Goal: Browse casually: Explore the website without a specific task or goal

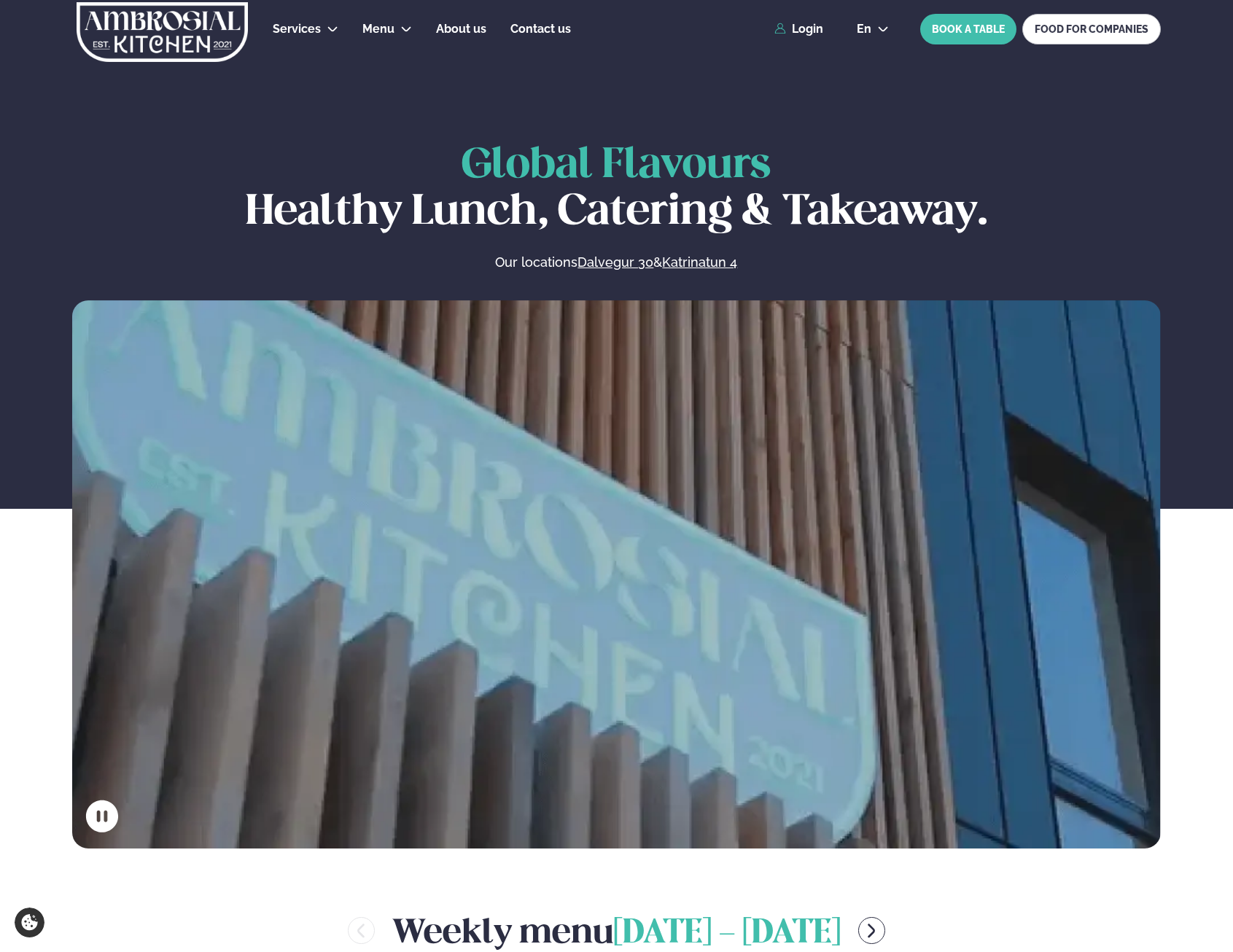
scroll to position [583, 0]
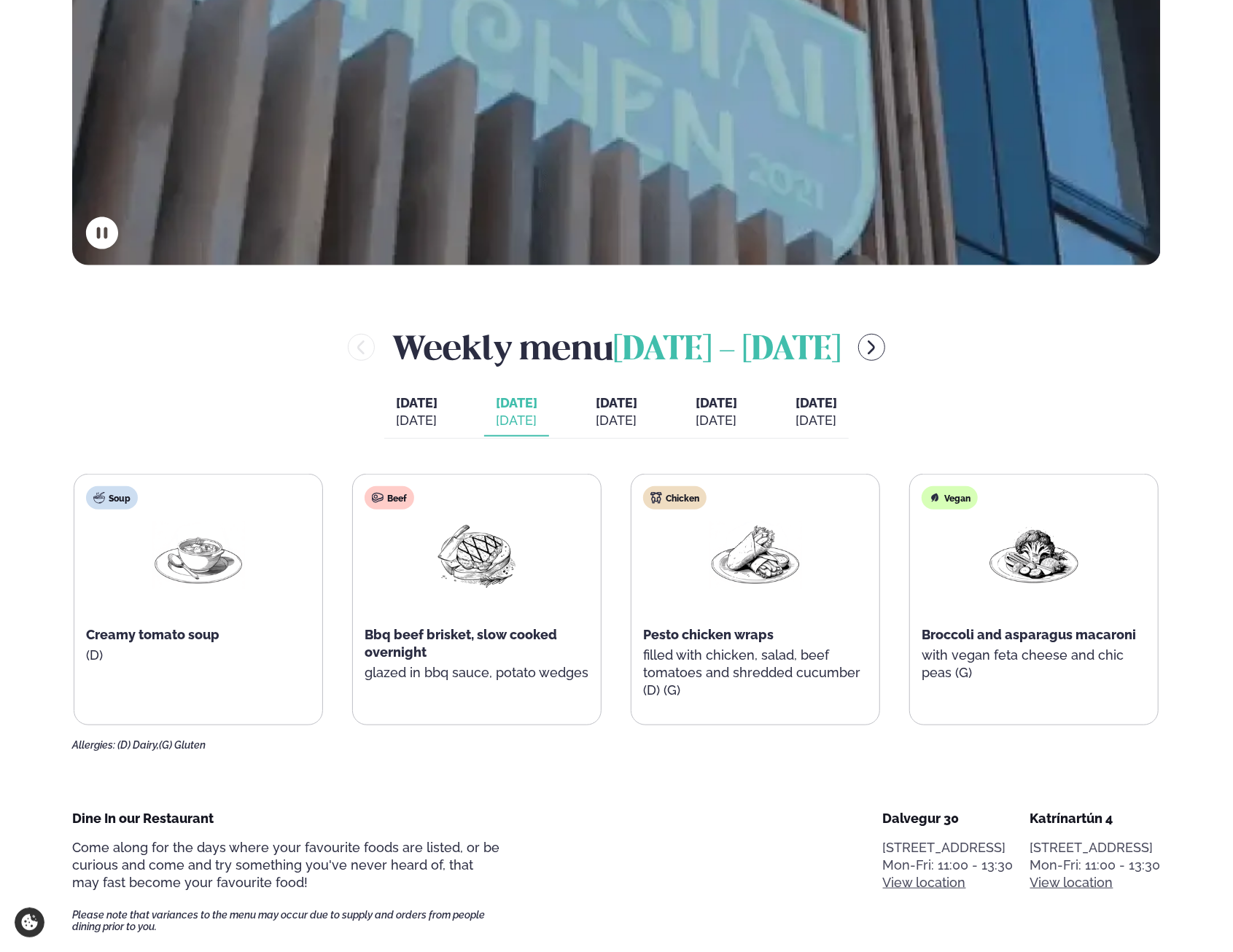
click at [396, 412] on div "[DATE]" at bounding box center [416, 421] width 42 height 18
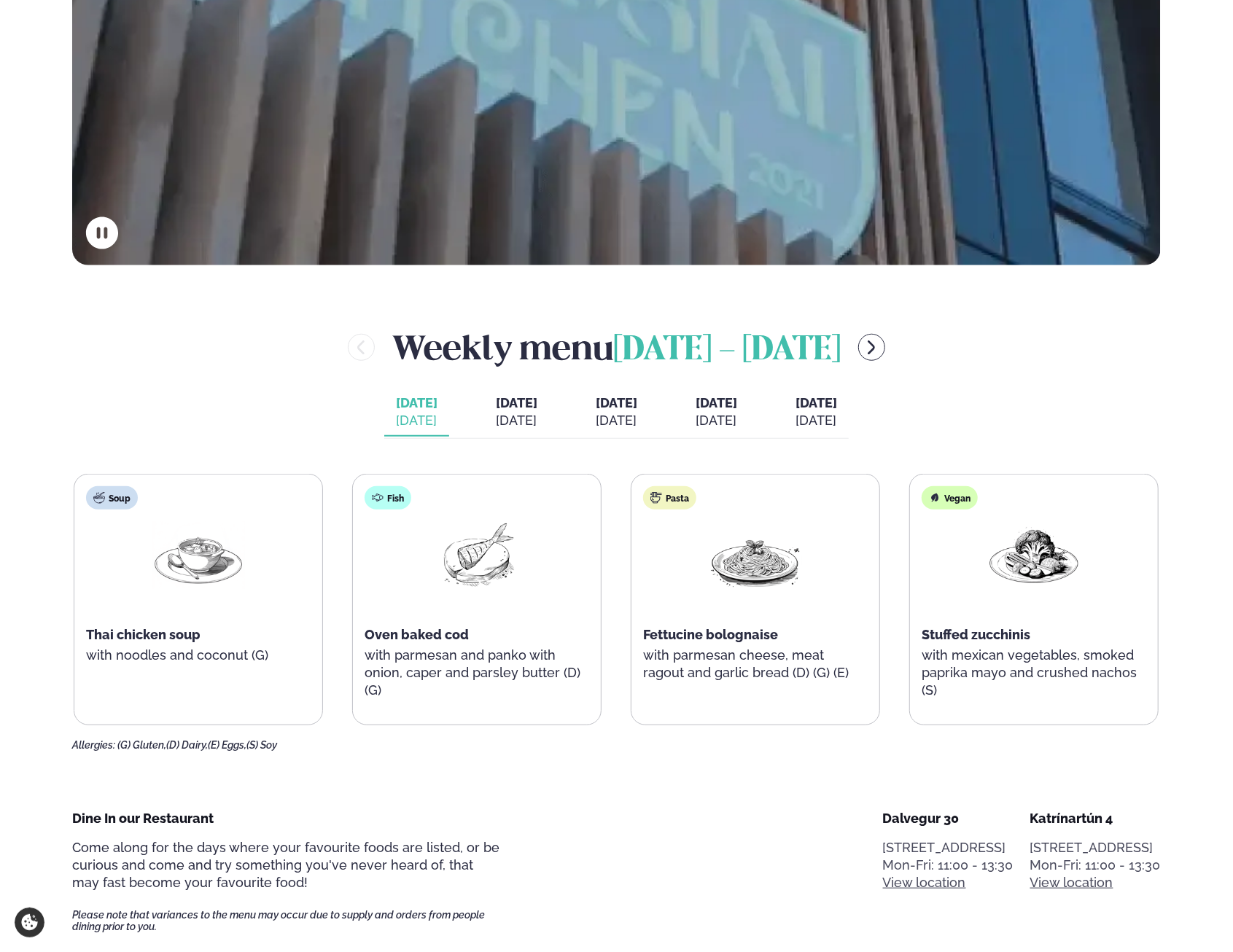
click at [496, 410] on span "Tuesday" at bounding box center [516, 403] width 42 height 15
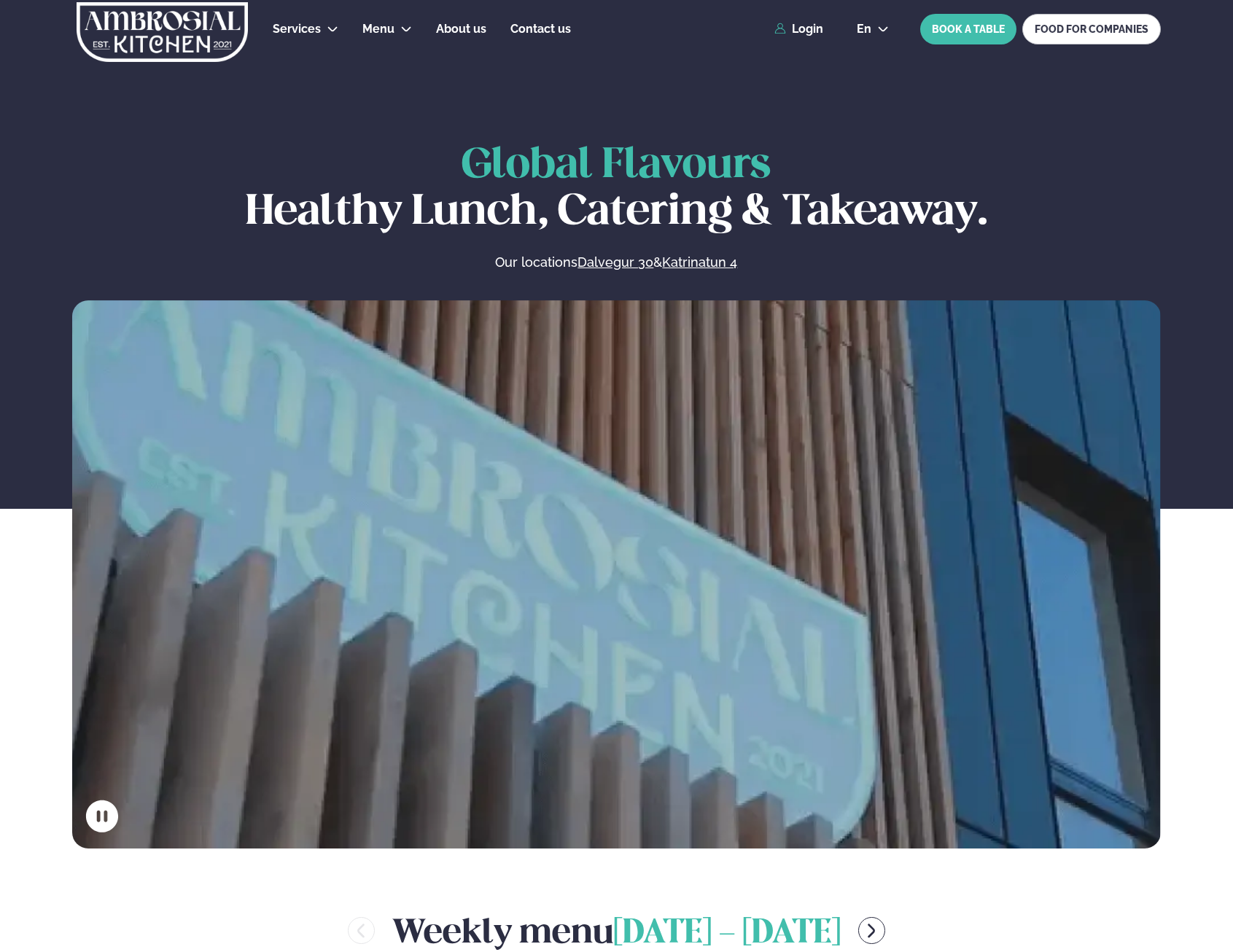
scroll to position [583, 0]
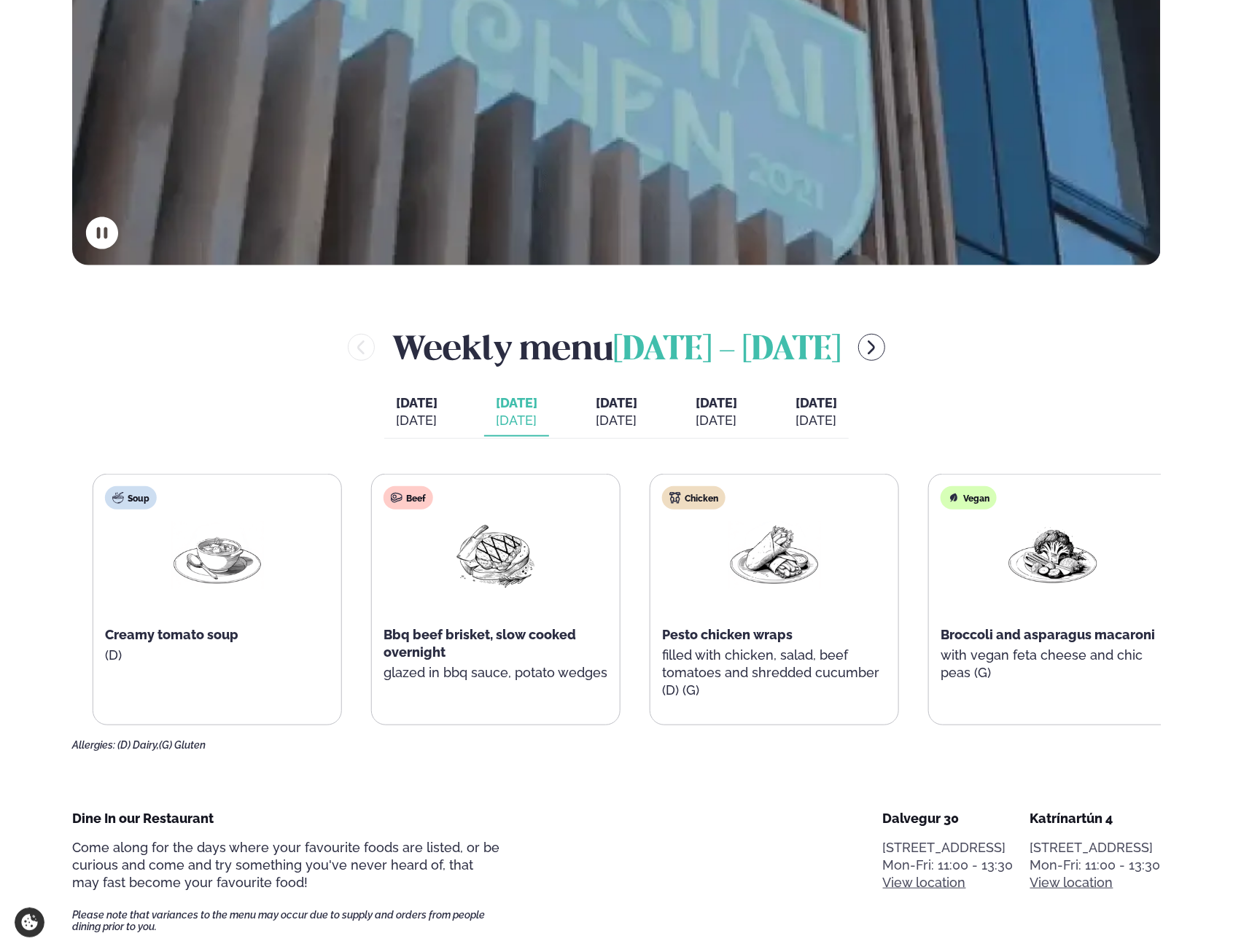
click at [753, 657] on p "filled with chicken, salad, beef tomatoes and shredded cucumber (D) (G)" at bounding box center [774, 673] width 225 height 52
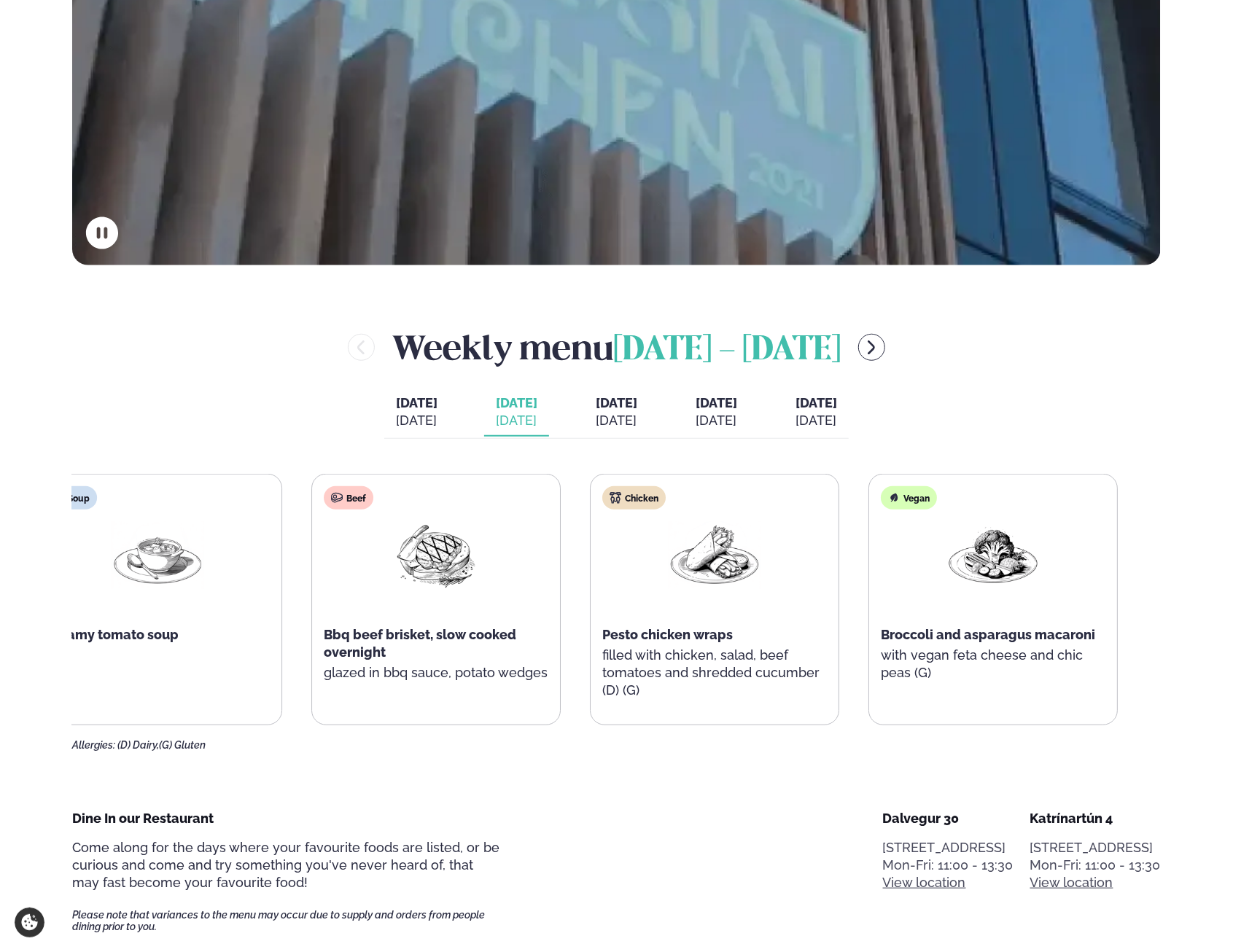
click at [666, 660] on p "filled with chicken, salad, beef tomatoes and shredded cucumber (D) (G)" at bounding box center [715, 673] width 225 height 52
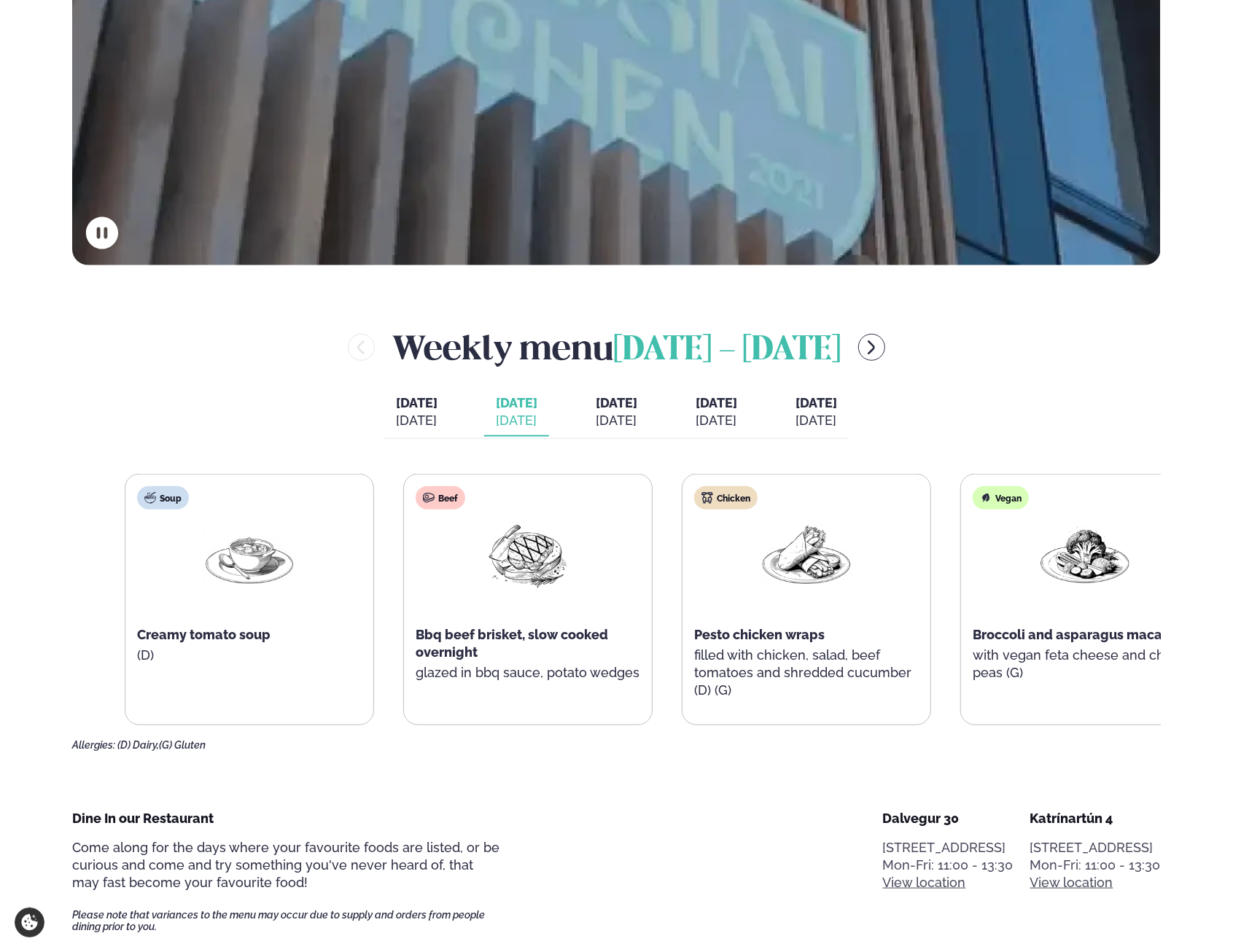
click at [777, 656] on p "filled with chicken, salad, beef tomatoes and shredded cucumber (D) (G)" at bounding box center [806, 673] width 225 height 52
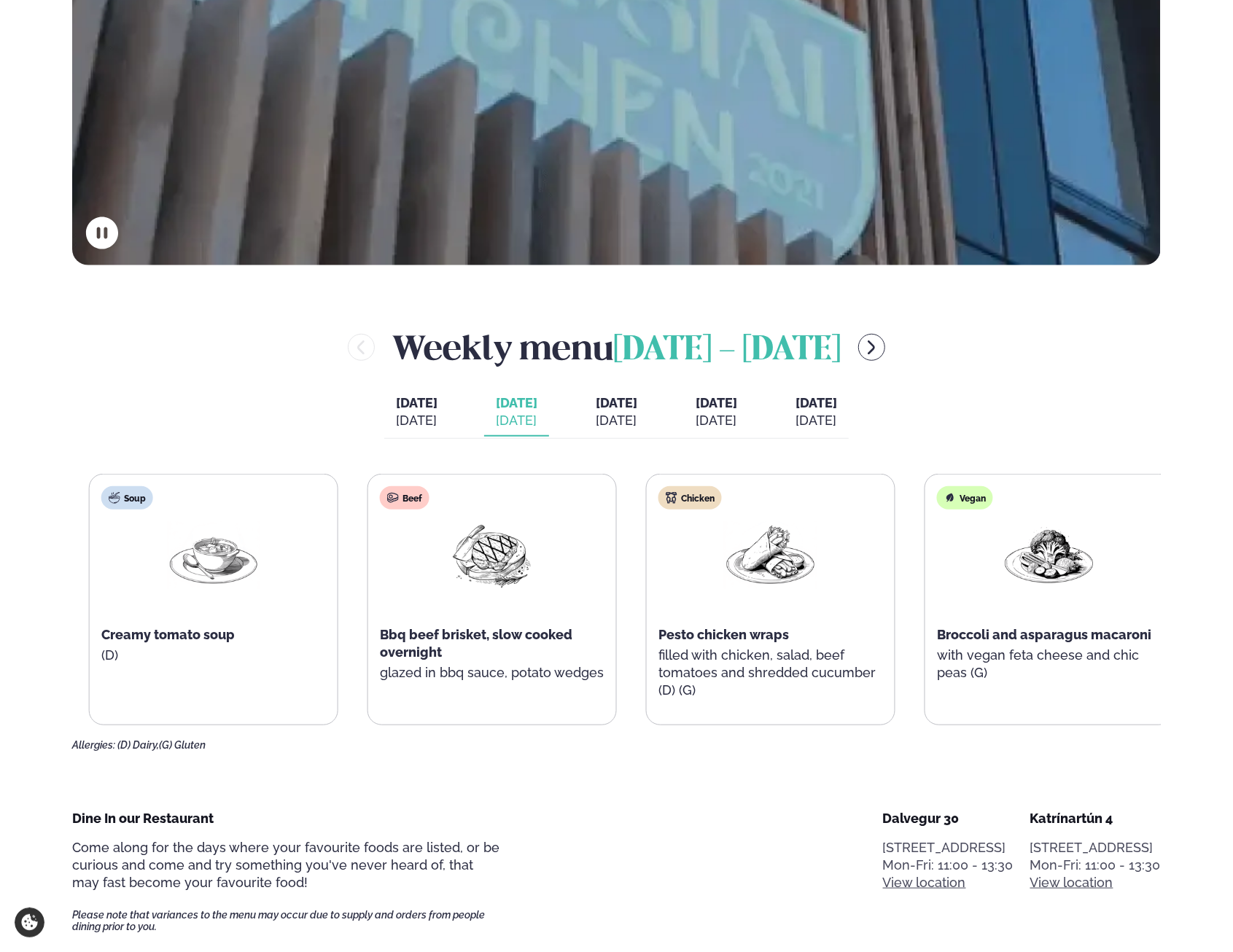
click at [825, 656] on p "filled with chicken, salad, beef tomatoes and shredded cucumber (D) (G)" at bounding box center [770, 673] width 225 height 52
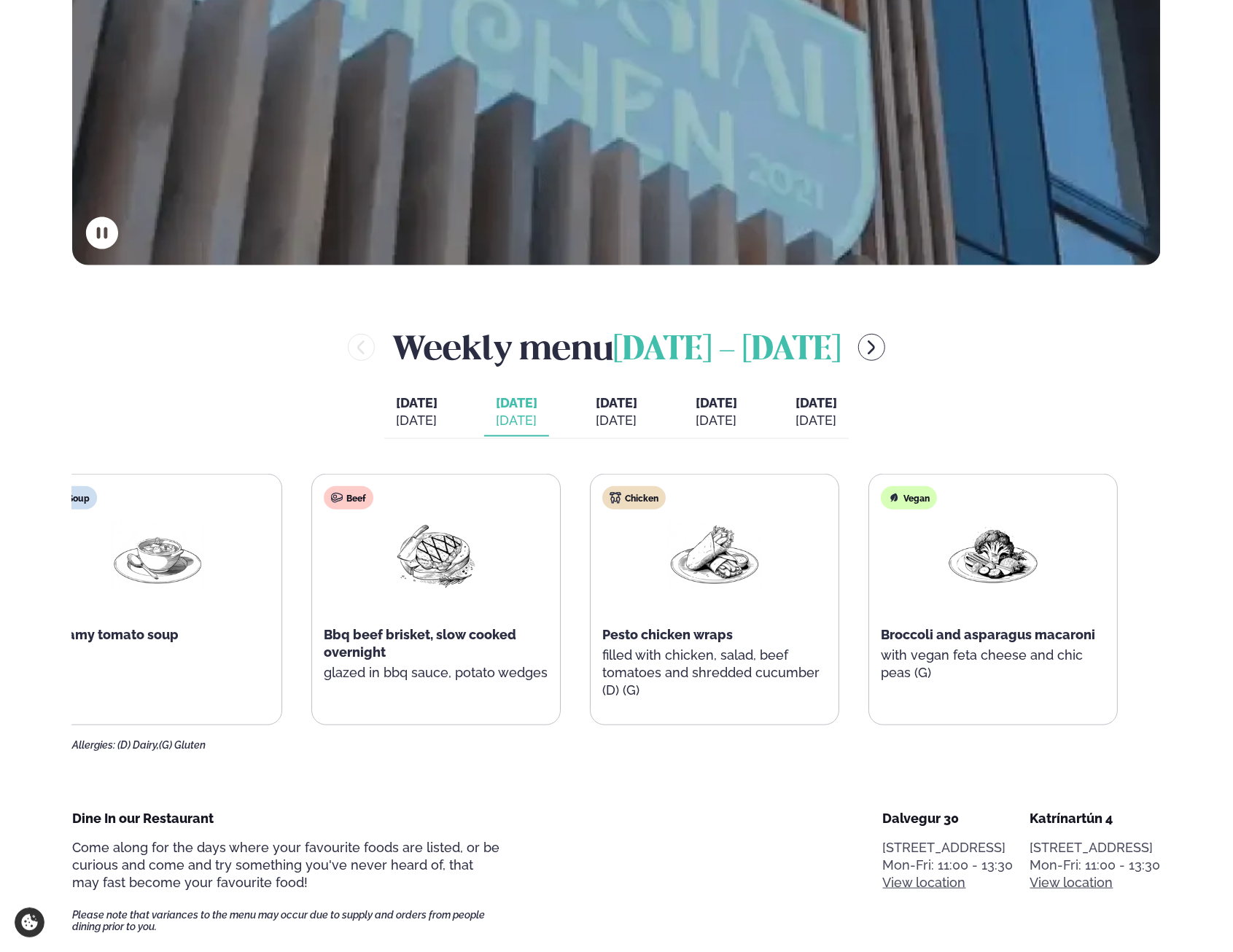
click at [372, 649] on div "Bbq beef brisket, slow cooked overnight" at bounding box center [437, 644] width 225 height 35
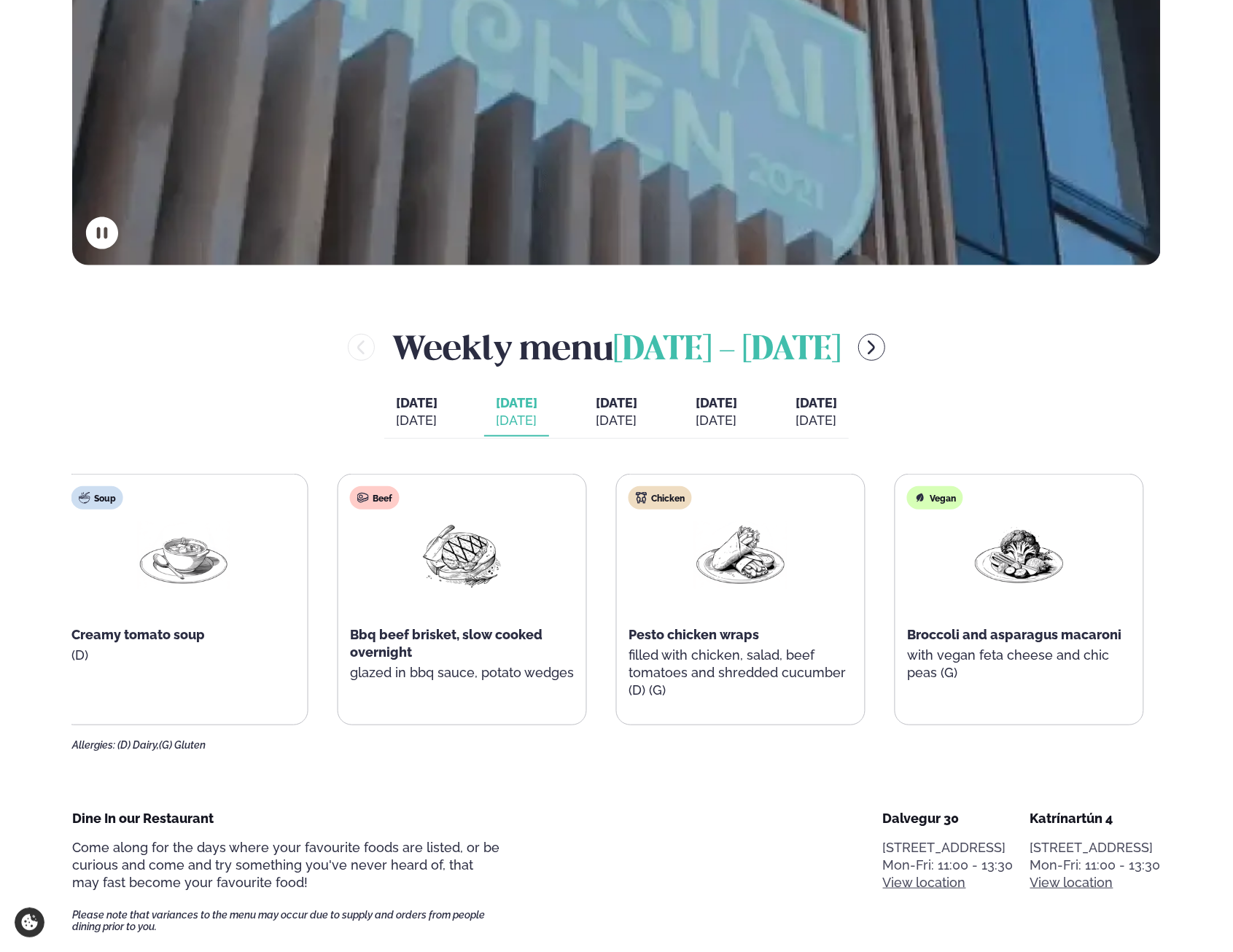
click at [373, 652] on span "Bbq beef brisket, slow cooked overnight" at bounding box center [446, 643] width 192 height 33
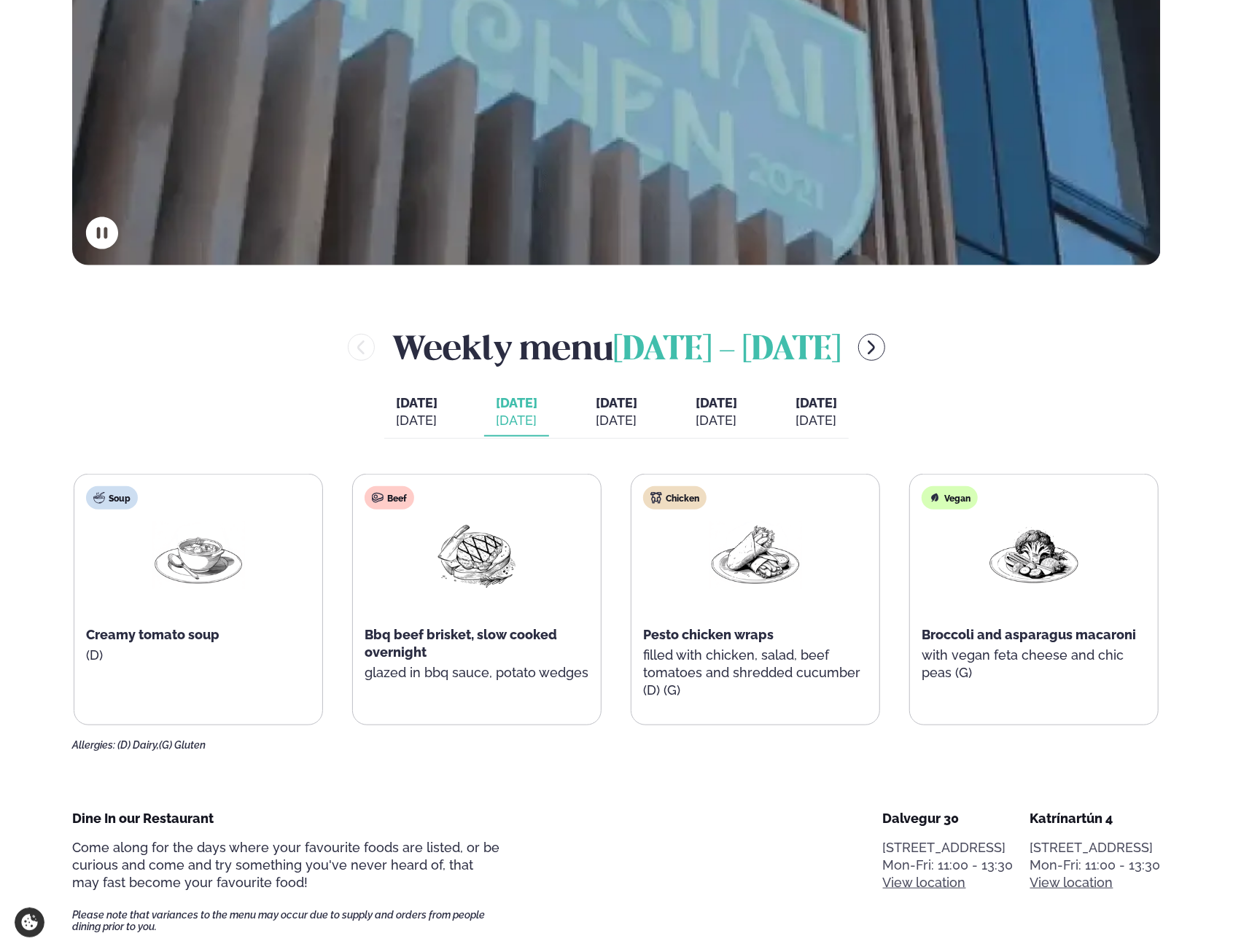
click at [361, 632] on div "Beef Bbq beef brisket, slow cooked overnight glazed in bbq sauce, potato wedges" at bounding box center [477, 591] width 248 height 234
